Goal: Task Accomplishment & Management: Manage account settings

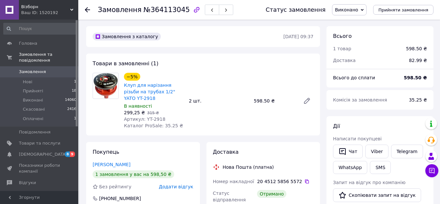
scroll to position [4, 0]
click at [36, 69] on span "Замовлення" at bounding box center [32, 72] width 27 height 6
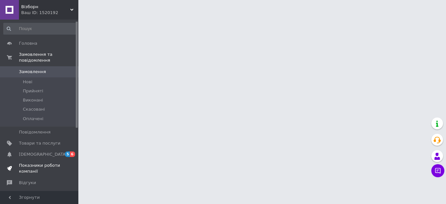
scroll to position [14, 0]
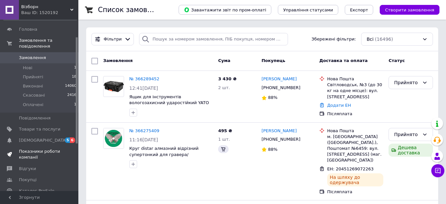
click at [30, 149] on span "Показники роботи компанії" at bounding box center [39, 155] width 41 height 12
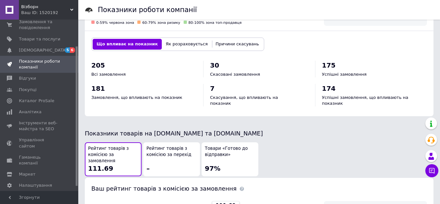
scroll to position [217, 0]
